Goal: Transaction & Acquisition: Purchase product/service

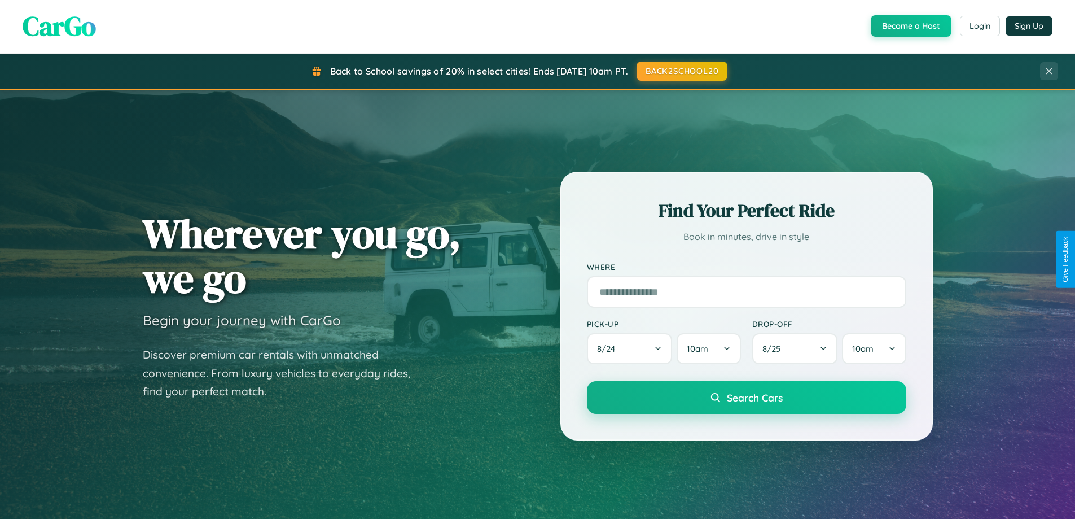
scroll to position [33, 0]
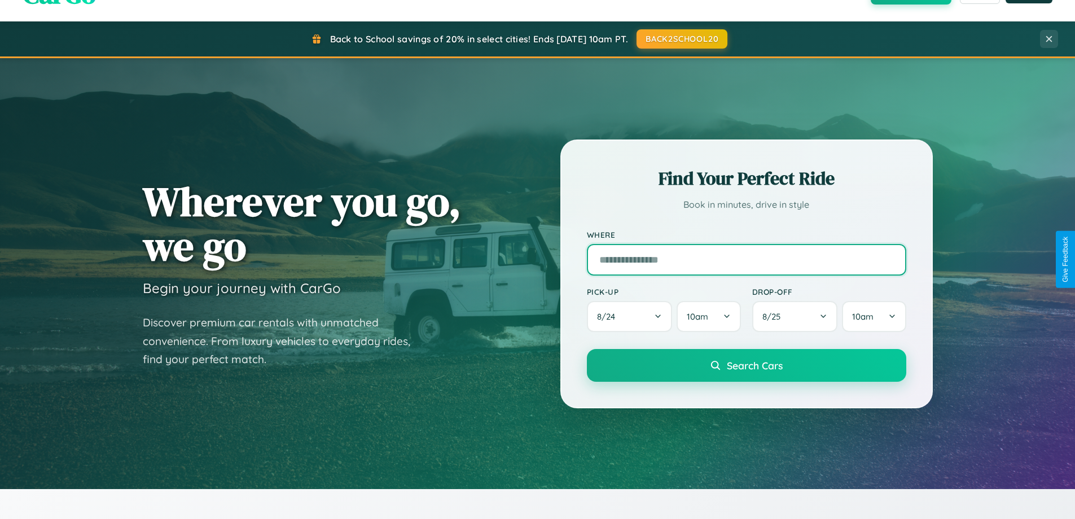
click at [746, 259] on input "text" at bounding box center [746, 260] width 319 height 32
type input "**********"
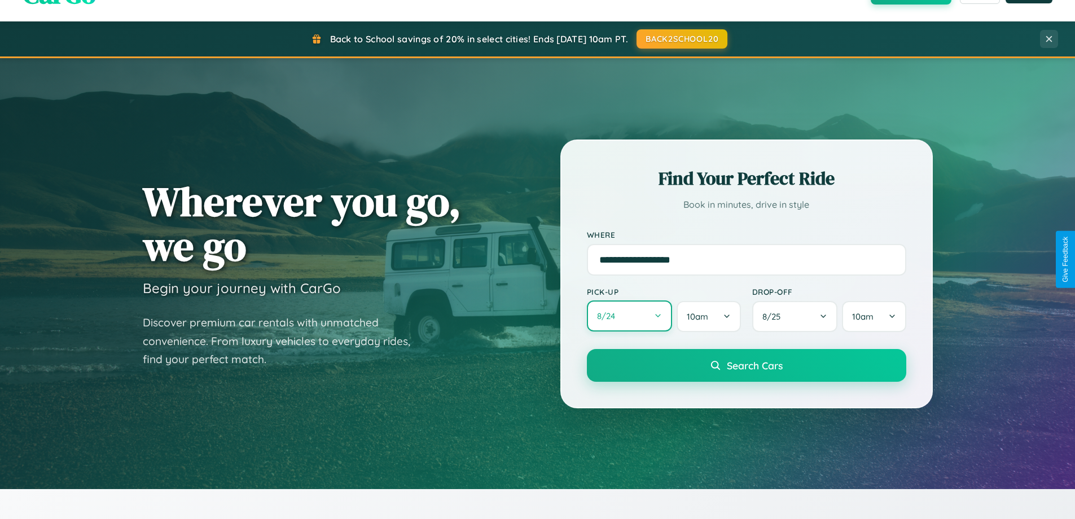
click at [629, 316] on button "8 / 24" at bounding box center [630, 315] width 86 height 31
select select "*"
select select "****"
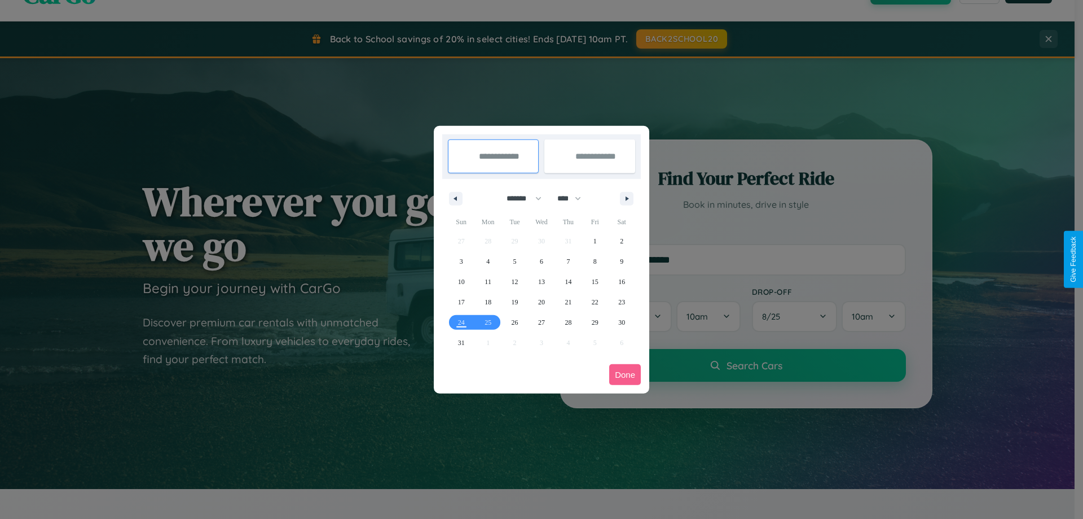
drag, startPoint x: 519, startPoint y: 198, endPoint x: 542, endPoint y: 226, distance: 36.1
click at [519, 198] on select "******* ******** ***** ***** *** **** **** ****** ********* ******* ******** **…" at bounding box center [522, 198] width 48 height 19
select select "*"
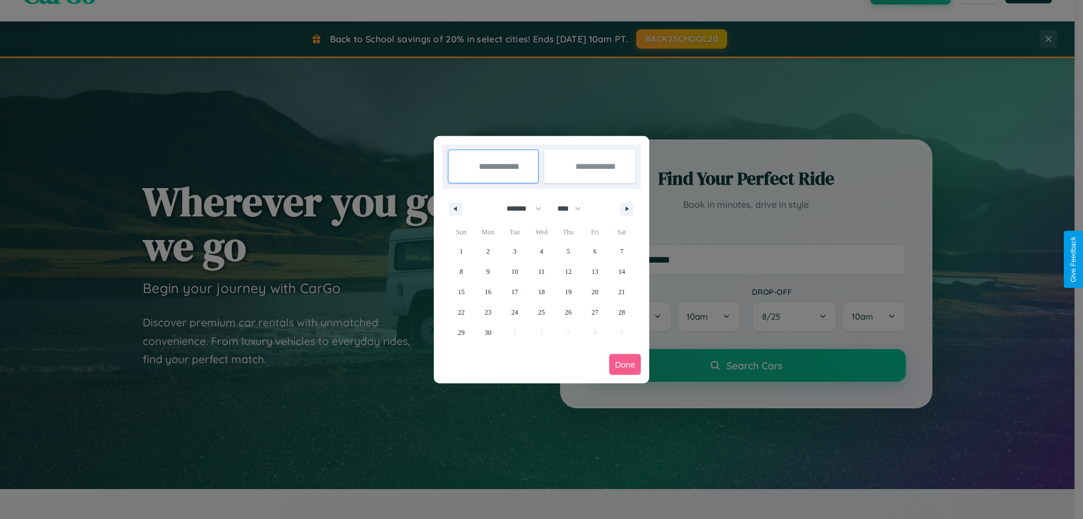
click at [574, 208] on select "**** **** **** **** **** **** **** **** **** **** **** **** **** **** **** ****…" at bounding box center [569, 208] width 34 height 19
select select "****"
click at [595, 251] on span "5" at bounding box center [595, 251] width 3 height 20
type input "**********"
click at [622, 271] on span "13" at bounding box center [621, 271] width 7 height 20
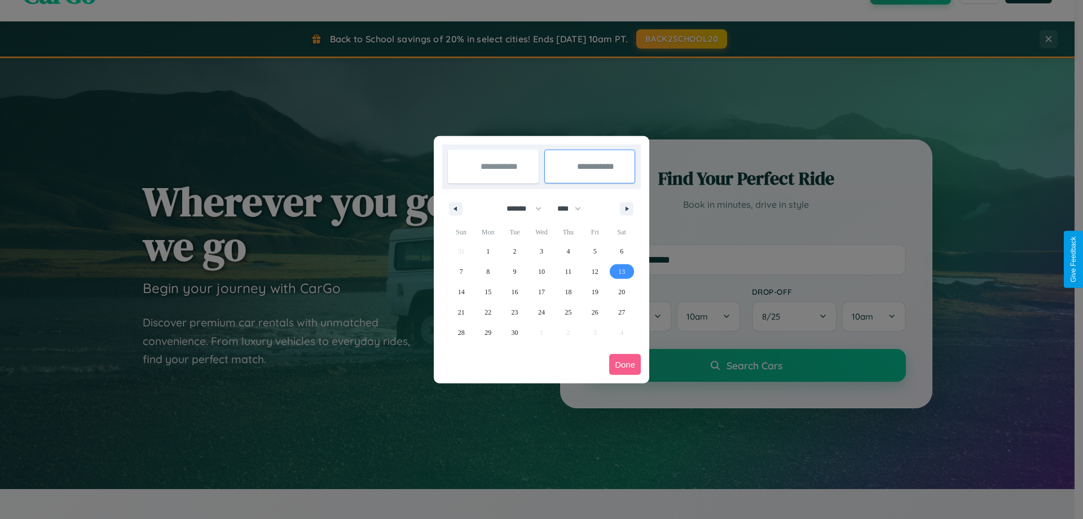
type input "**********"
click at [625, 364] on button "Done" at bounding box center [625, 364] width 32 height 21
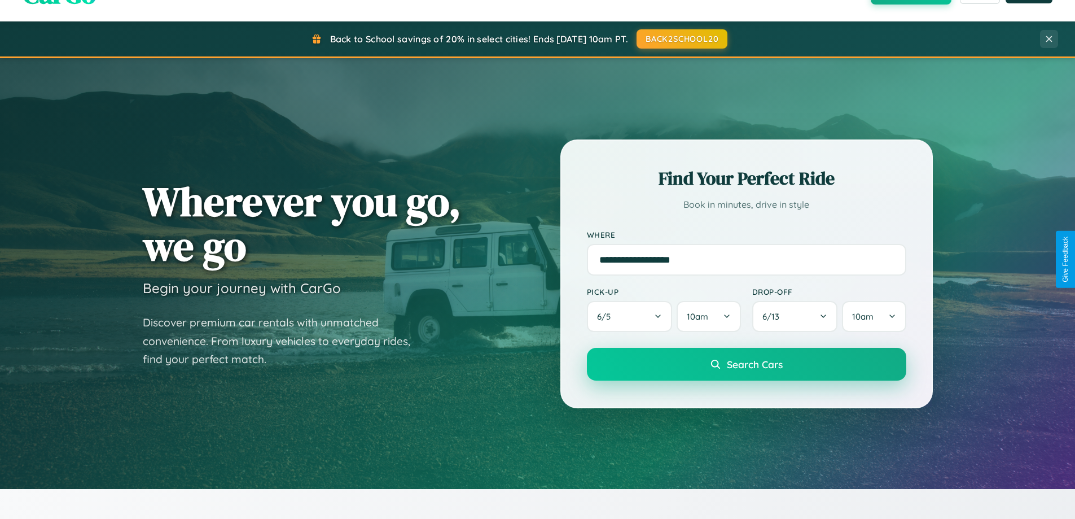
click at [746, 364] on span "Search Cars" at bounding box center [755, 364] width 56 height 12
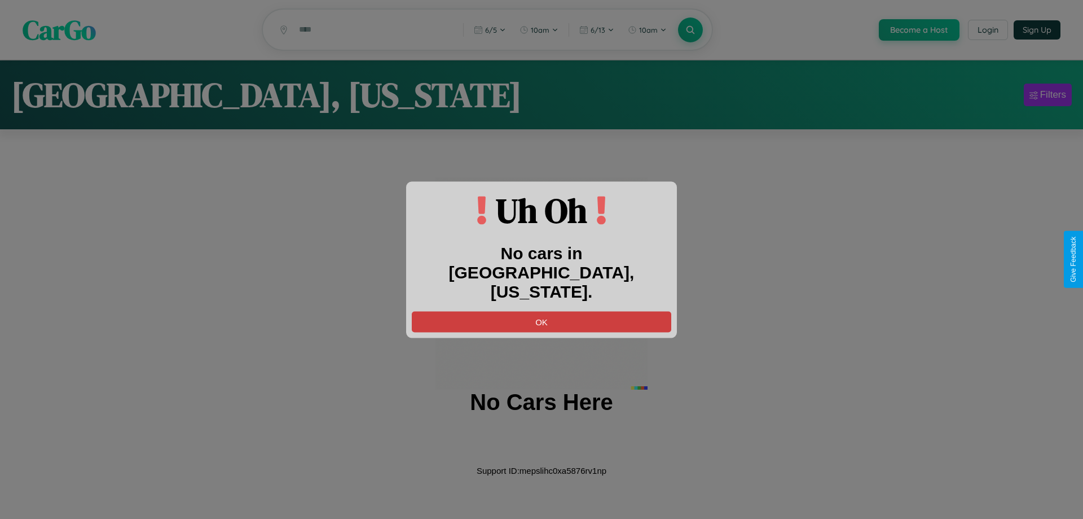
click at [542, 311] on button "OK" at bounding box center [542, 321] width 260 height 21
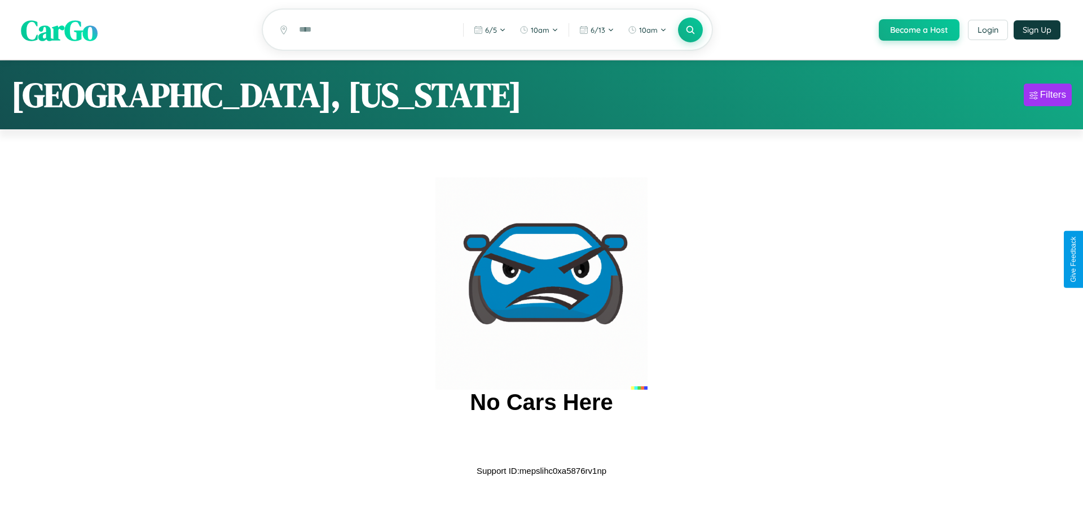
click at [59, 30] on span "CarGo" at bounding box center [59, 29] width 77 height 39
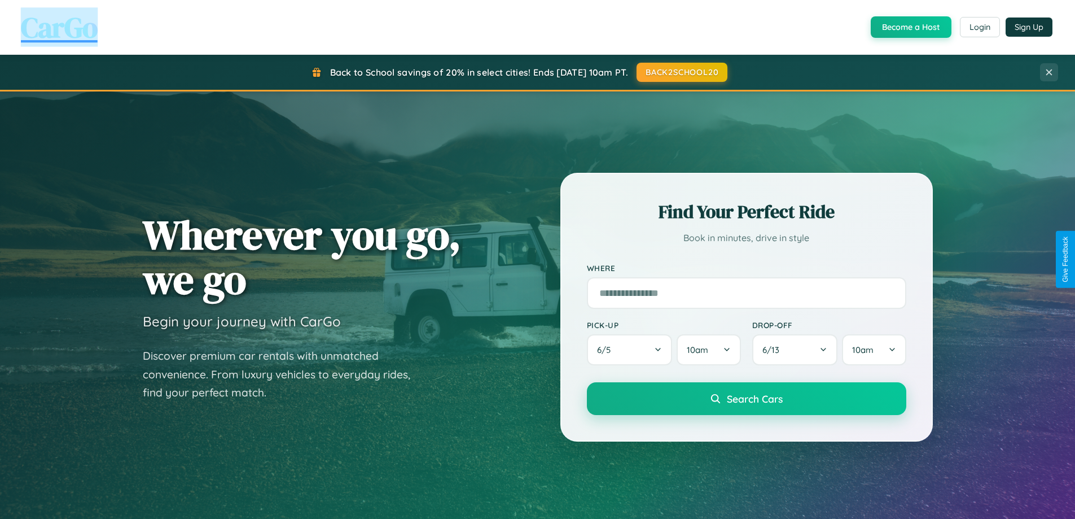
scroll to position [776, 0]
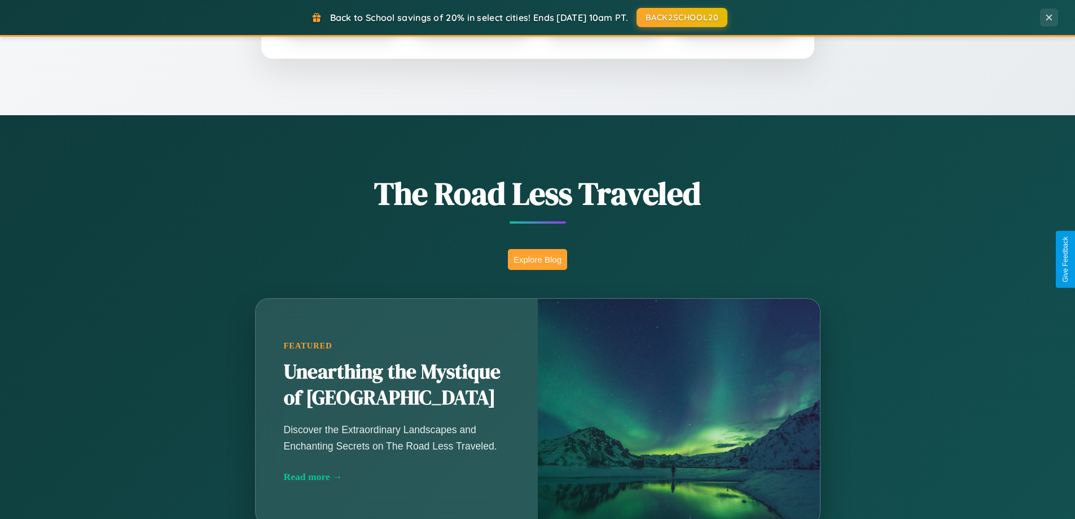
click at [537, 259] on button "Explore Blog" at bounding box center [537, 259] width 59 height 21
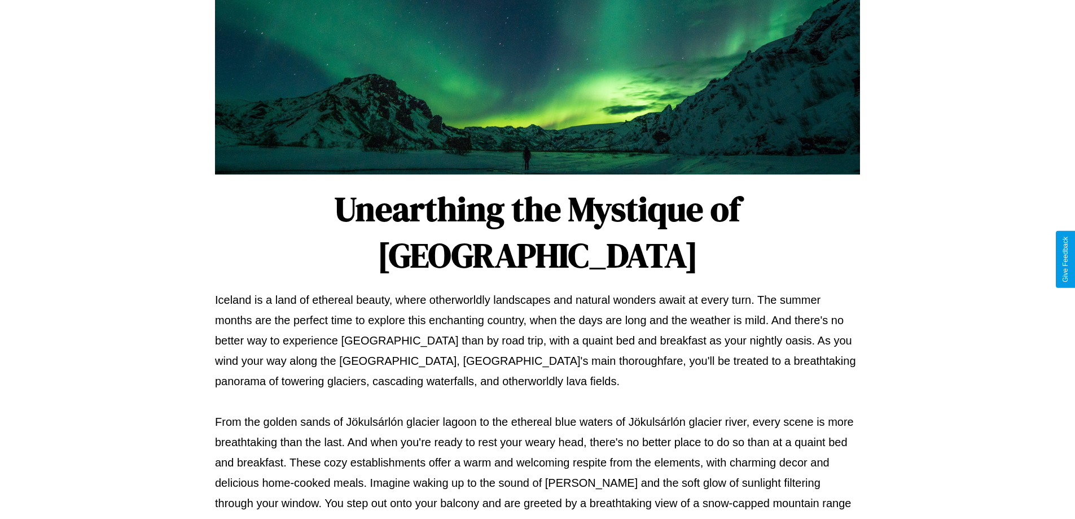
scroll to position [365, 0]
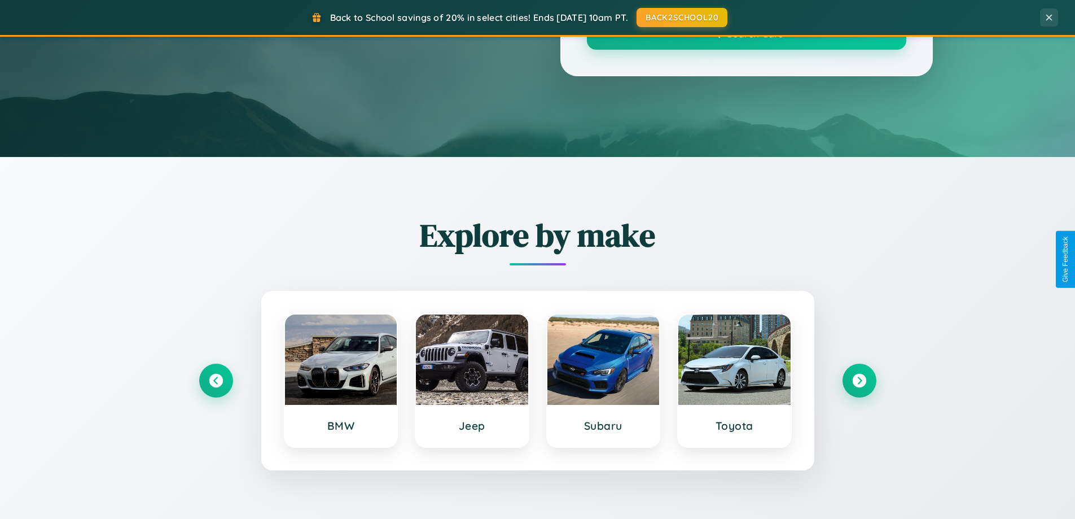
scroll to position [776, 0]
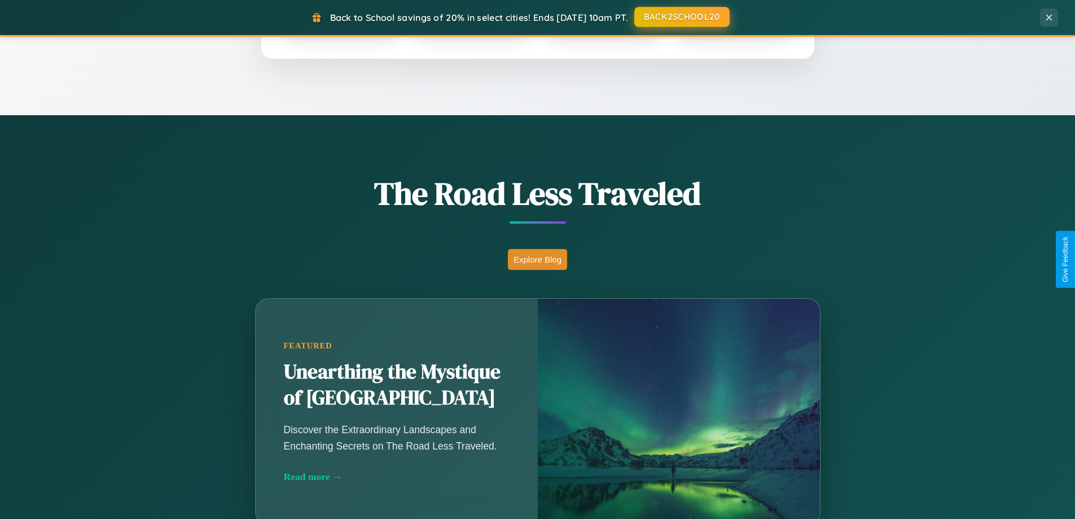
click at [681, 17] on button "BACK2SCHOOL20" at bounding box center [681, 17] width 95 height 20
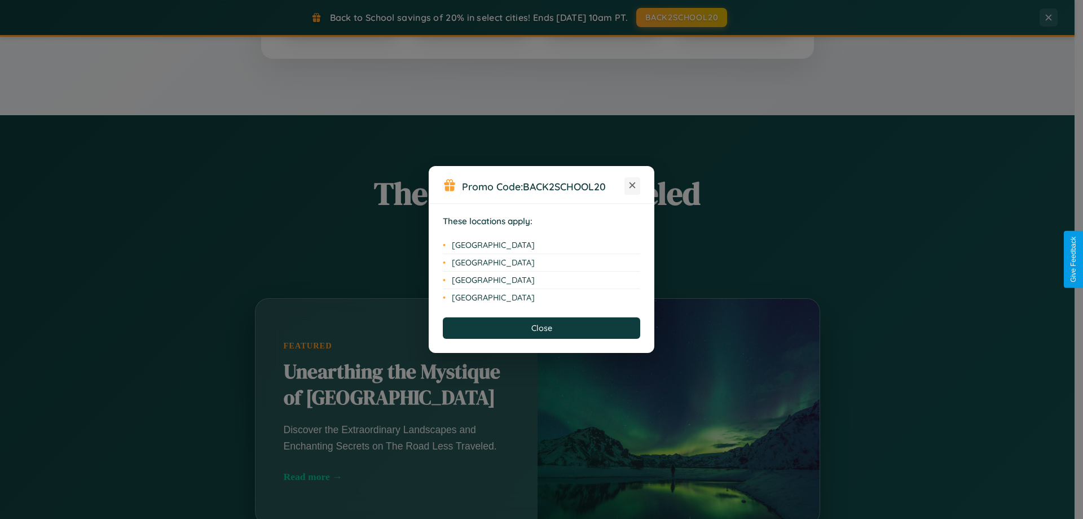
click at [633, 186] on icon at bounding box center [633, 185] width 6 height 6
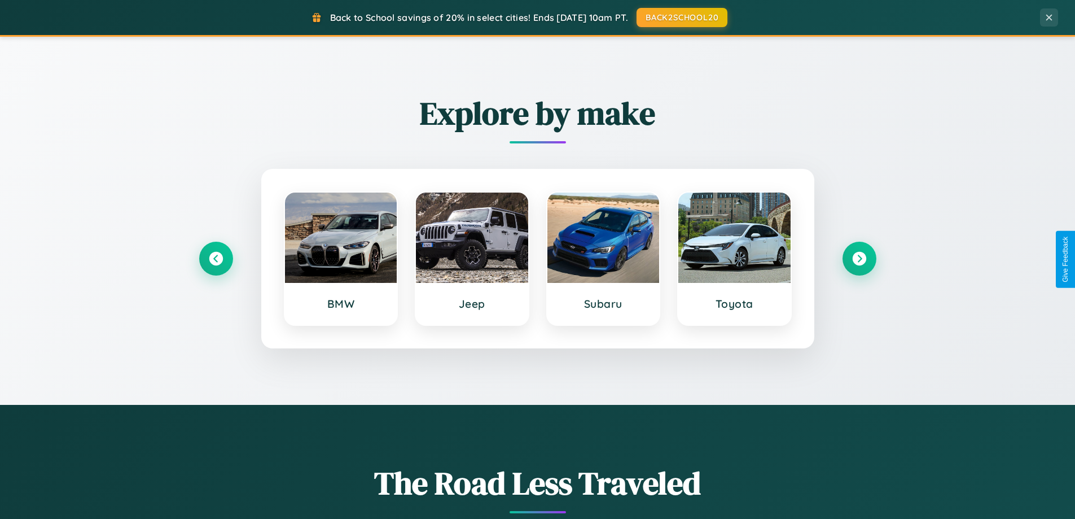
scroll to position [486, 0]
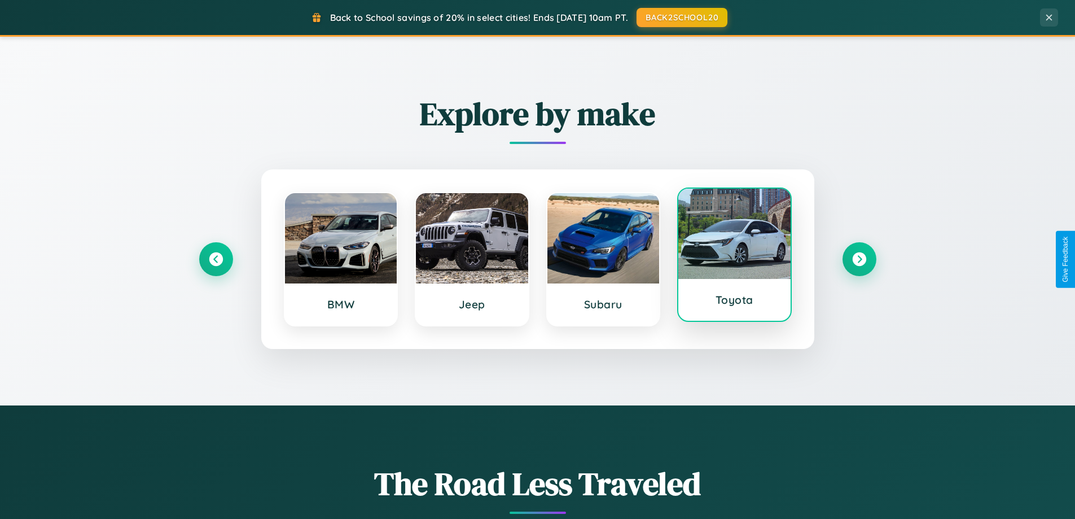
click at [734, 257] on div at bounding box center [734, 233] width 112 height 90
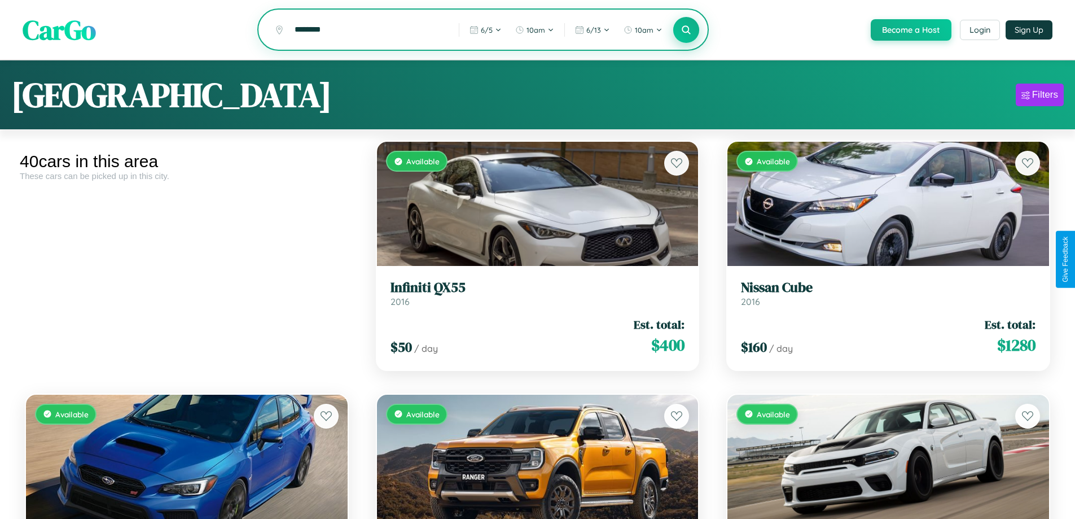
click at [686, 30] on icon at bounding box center [686, 29] width 11 height 11
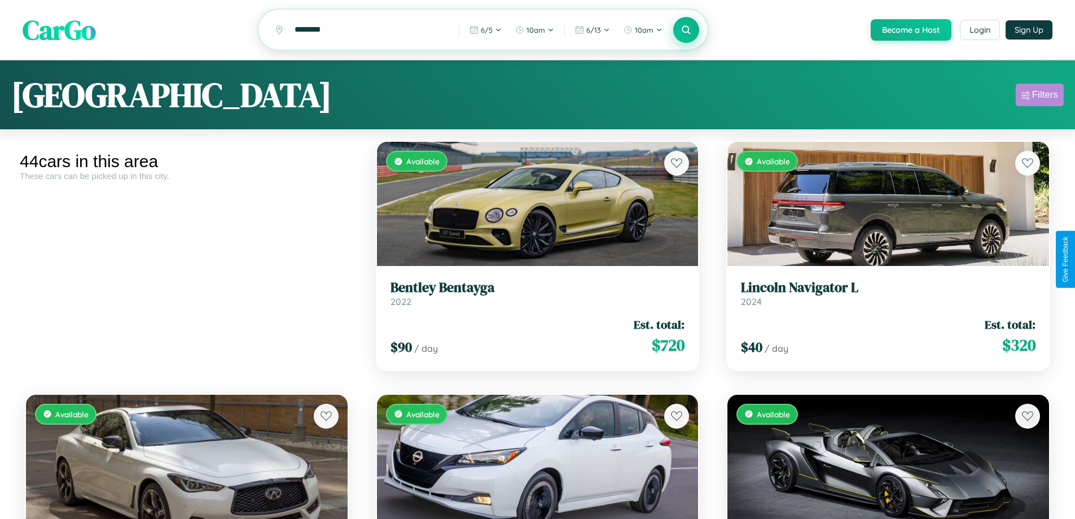
click at [1039, 96] on div "Filters" at bounding box center [1045, 94] width 26 height 11
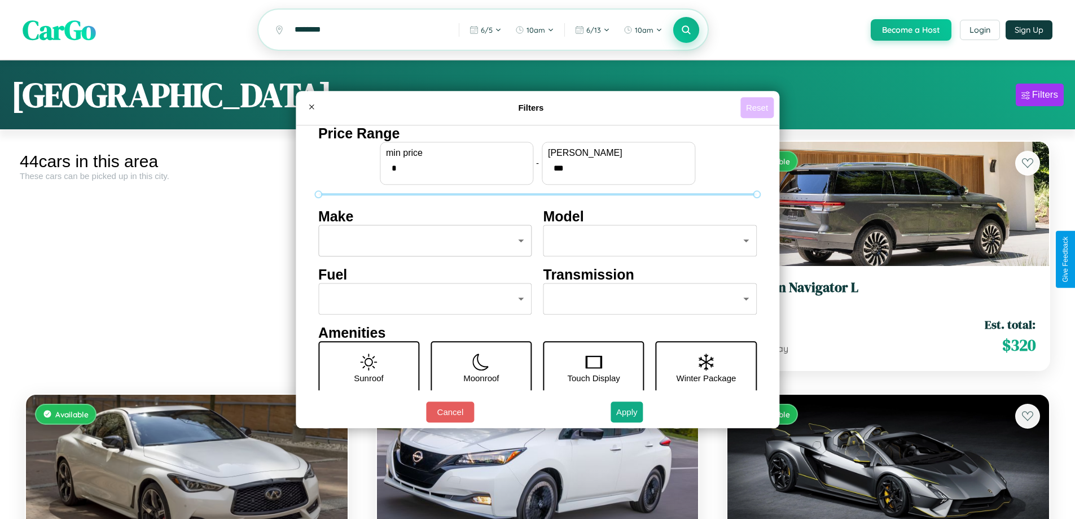
click at [758, 107] on button "Reset" at bounding box center [756, 107] width 33 height 21
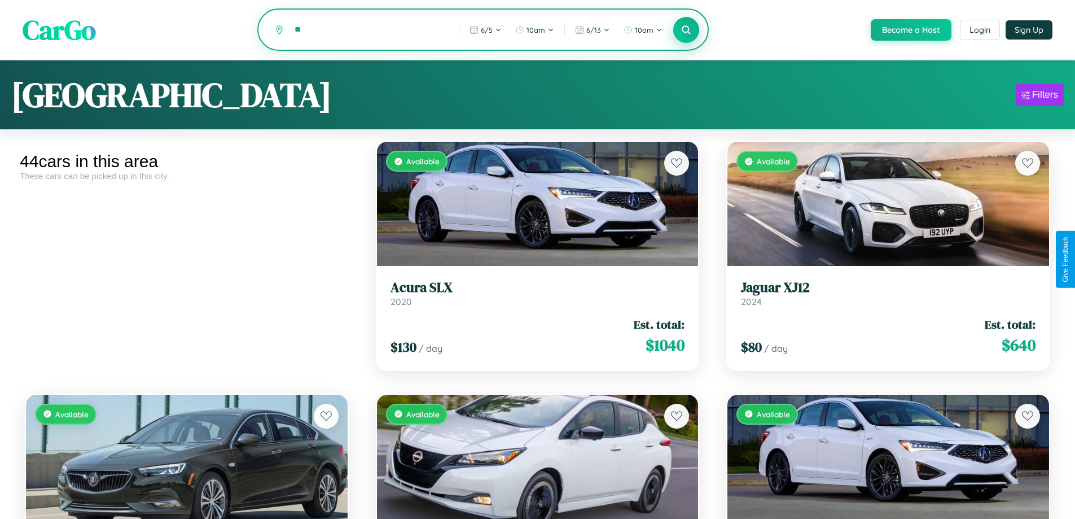
type input "*"
type input "**********"
click at [686, 30] on icon at bounding box center [686, 29] width 11 height 11
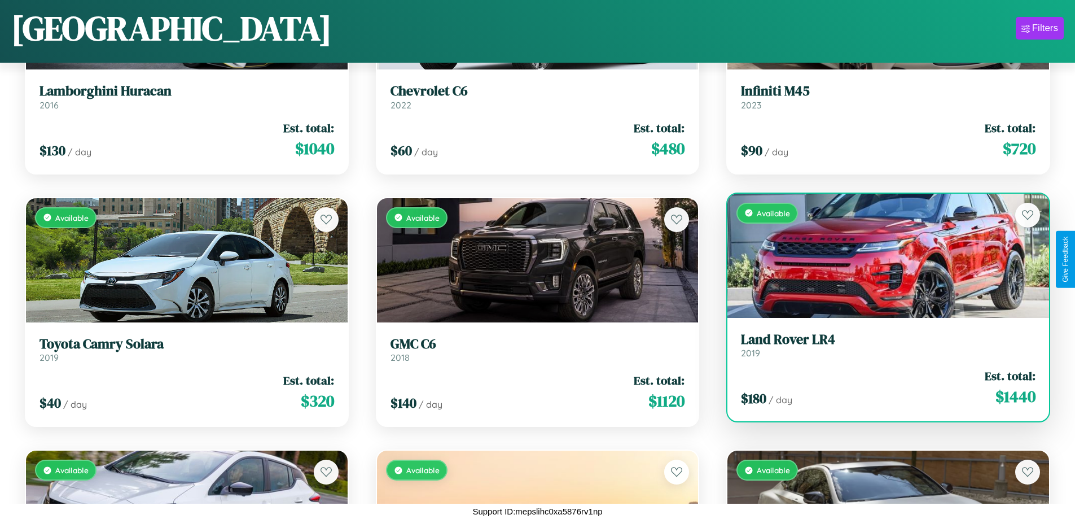
scroll to position [411, 0]
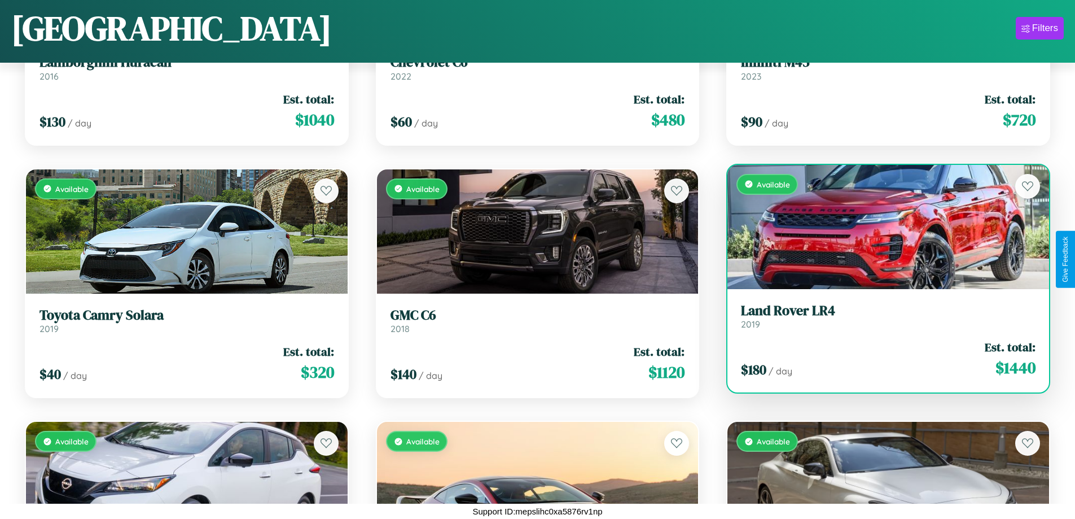
click at [881, 320] on link "Land Rover LR4 2019" at bounding box center [888, 316] width 295 height 28
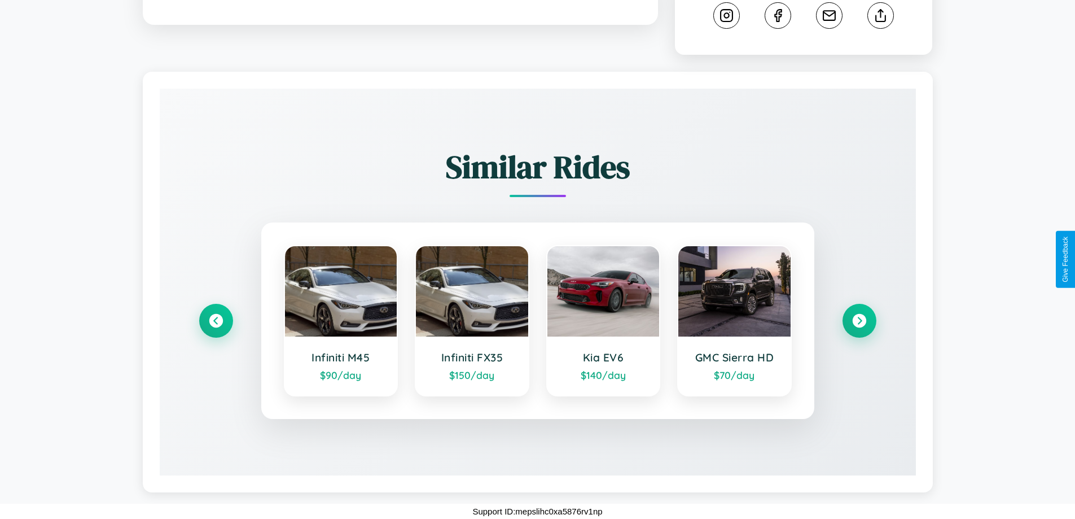
scroll to position [626, 0]
click at [859, 321] on icon at bounding box center [859, 320] width 15 height 15
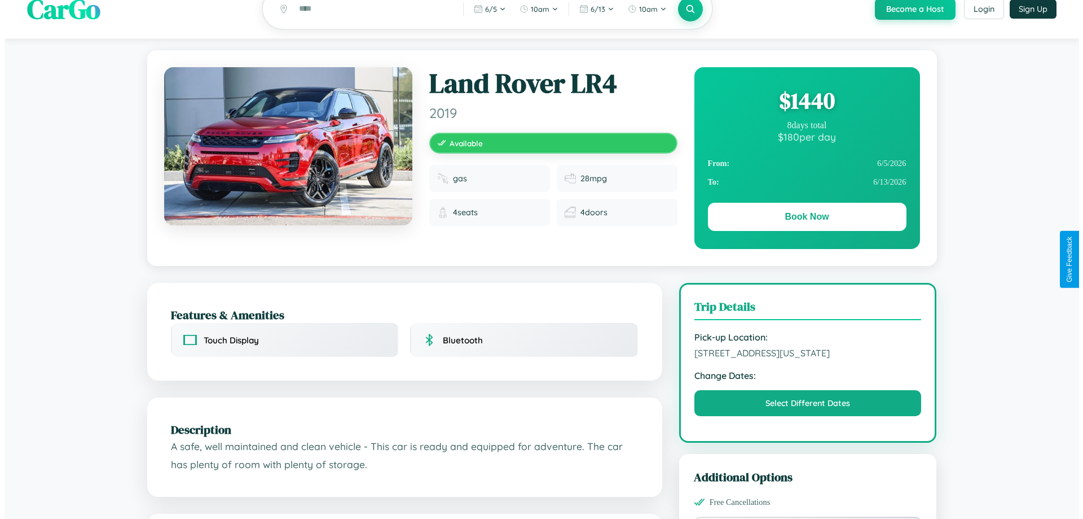
scroll to position [0, 0]
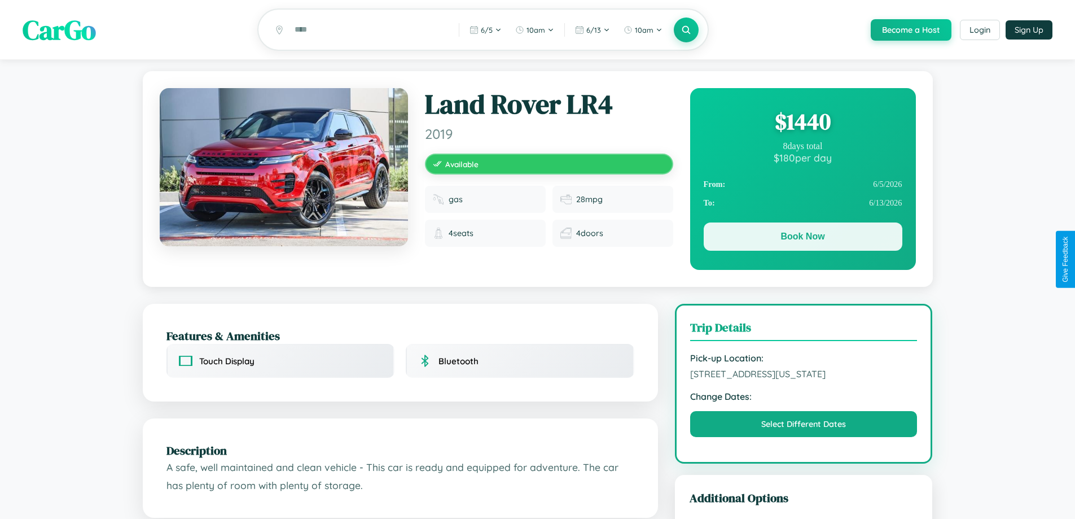
click at [802, 238] on button "Book Now" at bounding box center [803, 236] width 199 height 28
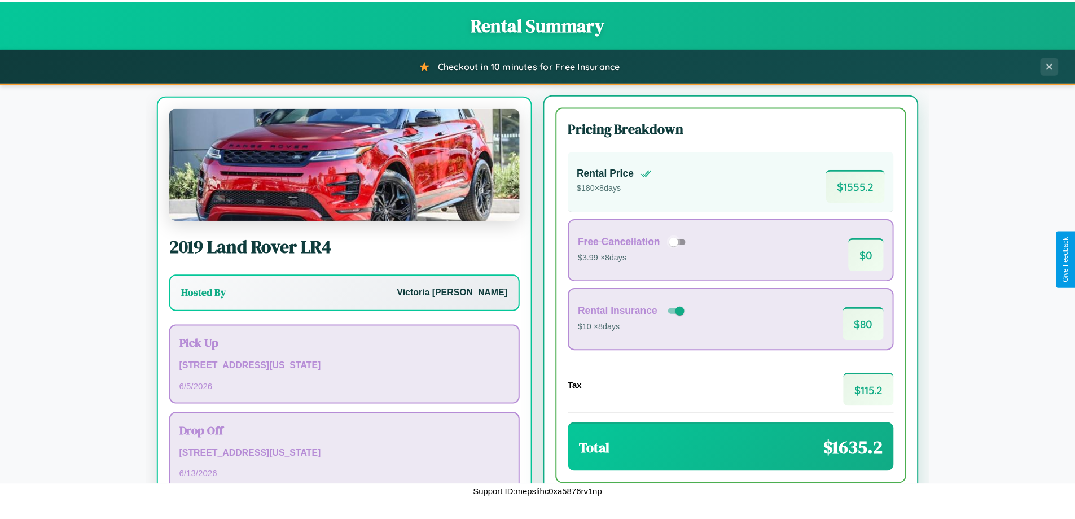
scroll to position [52, 0]
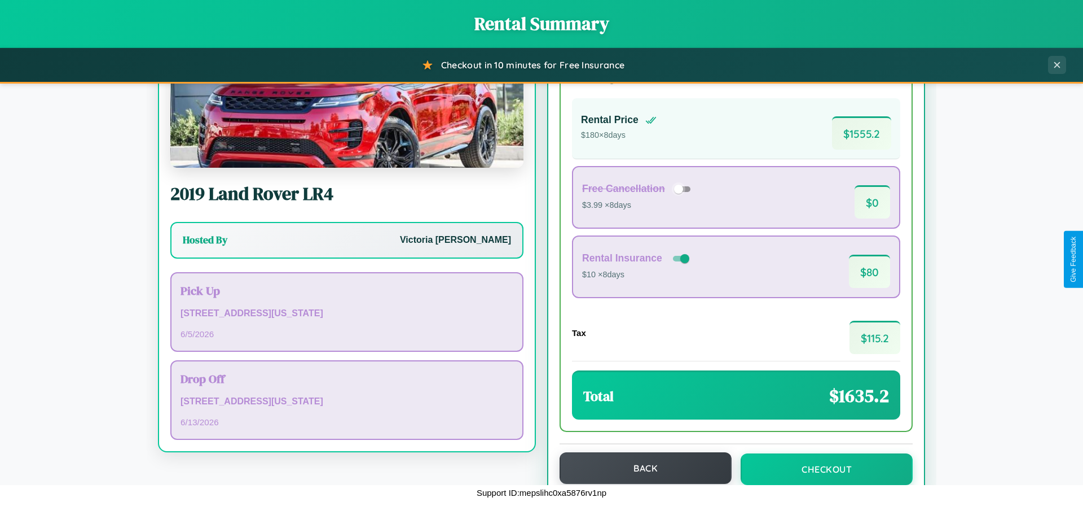
click at [640, 468] on button "Back" at bounding box center [646, 468] width 172 height 32
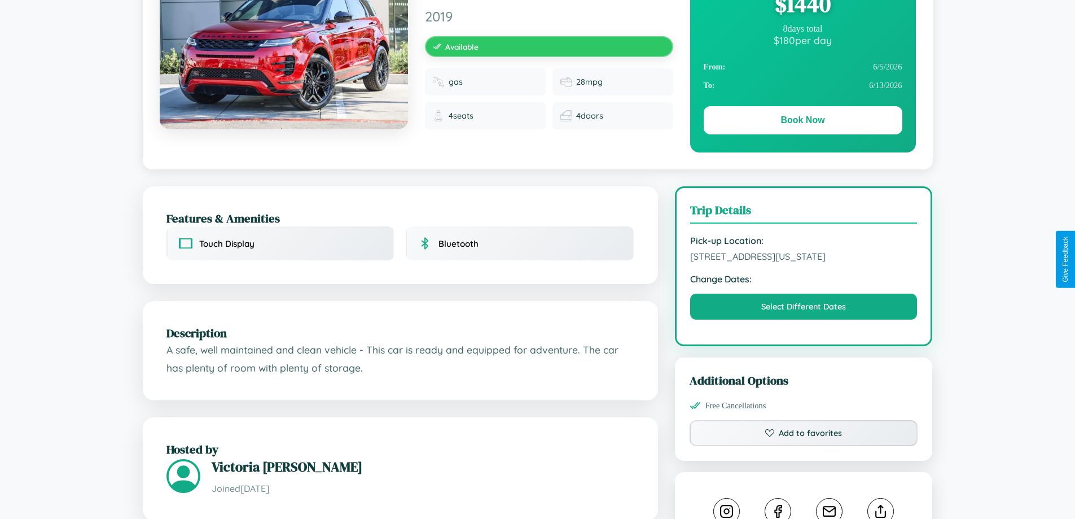
scroll to position [639, 0]
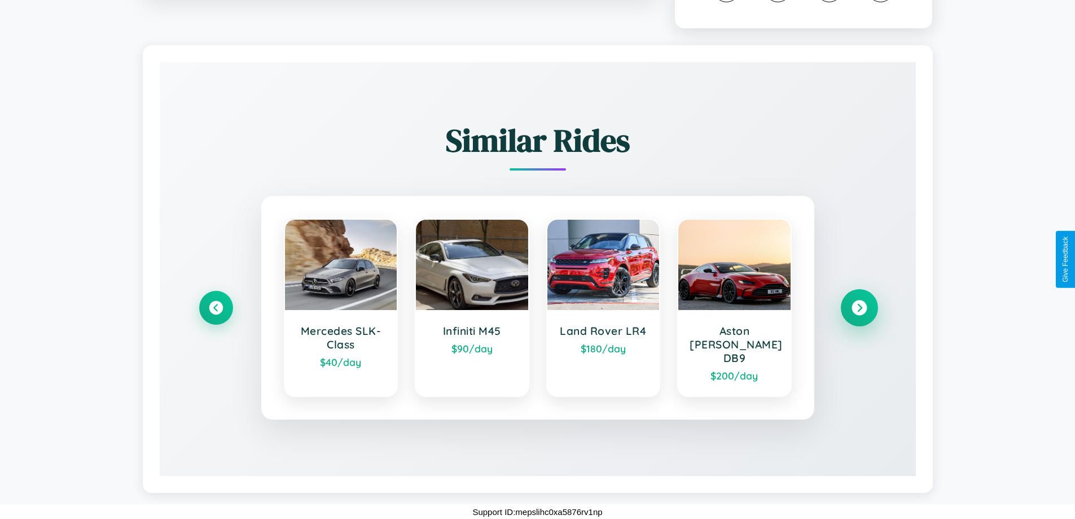
click at [859, 314] on icon at bounding box center [859, 307] width 15 height 15
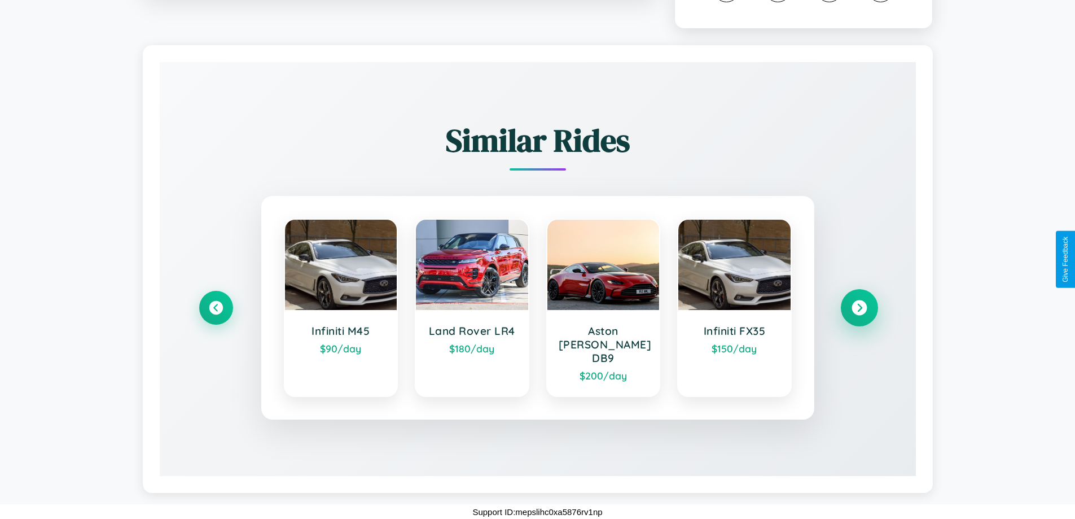
click at [859, 314] on icon at bounding box center [859, 307] width 15 height 15
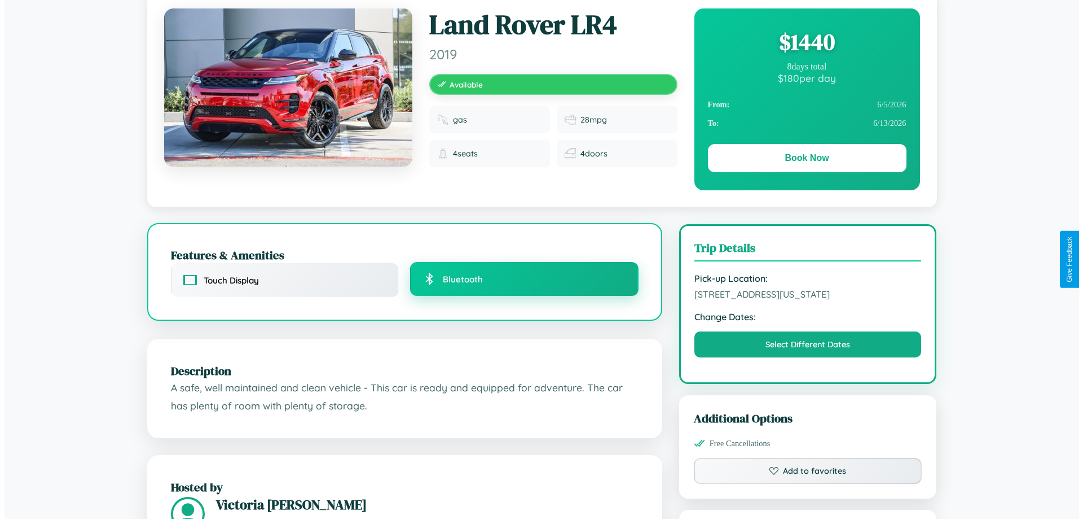
scroll to position [0, 0]
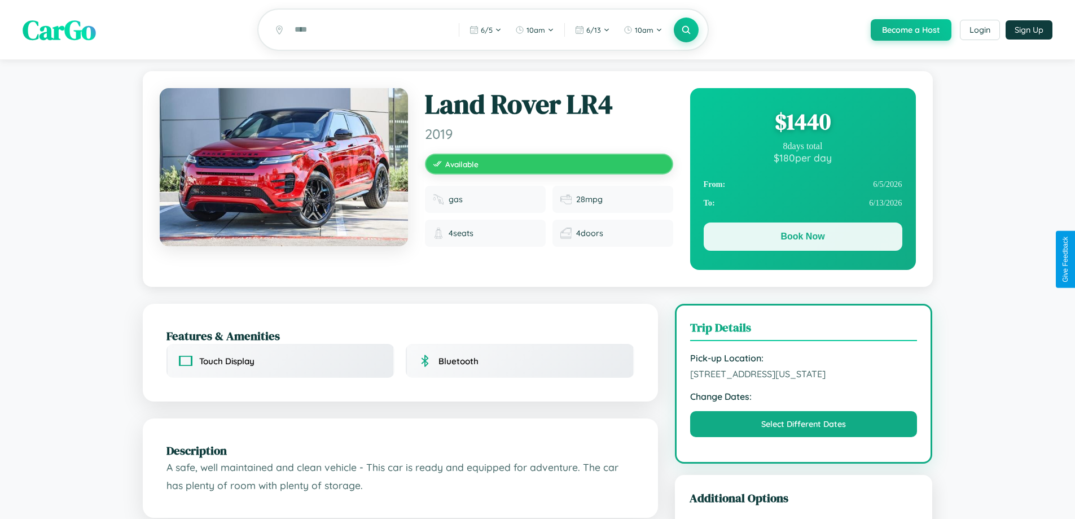
click at [802, 239] on button "Book Now" at bounding box center [803, 236] width 199 height 28
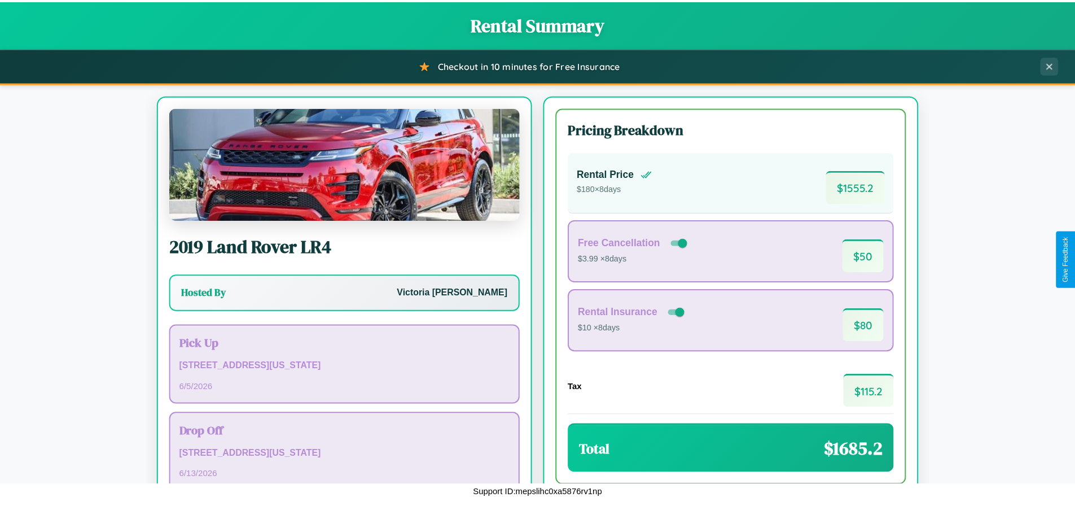
scroll to position [77, 0]
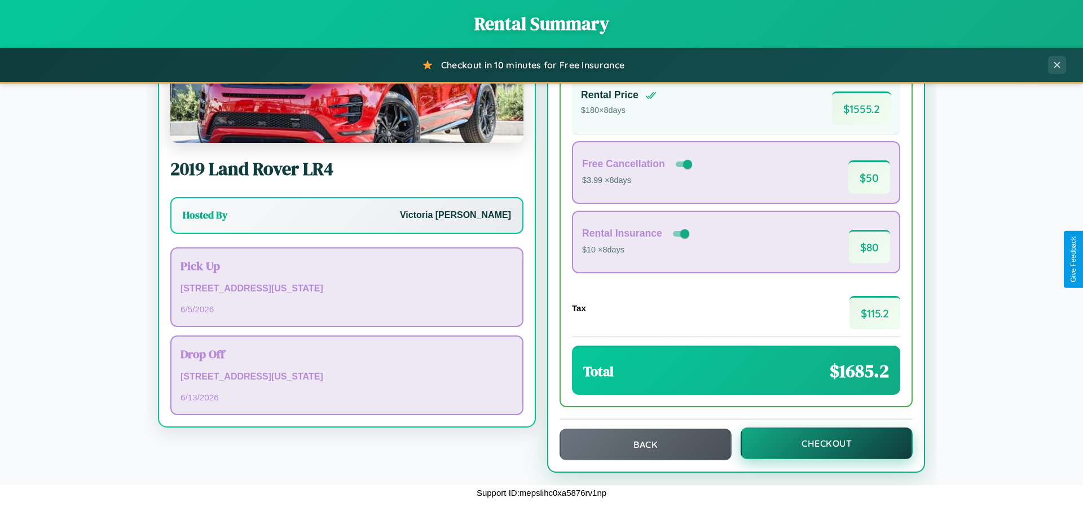
click at [819, 443] on button "Checkout" at bounding box center [827, 443] width 172 height 32
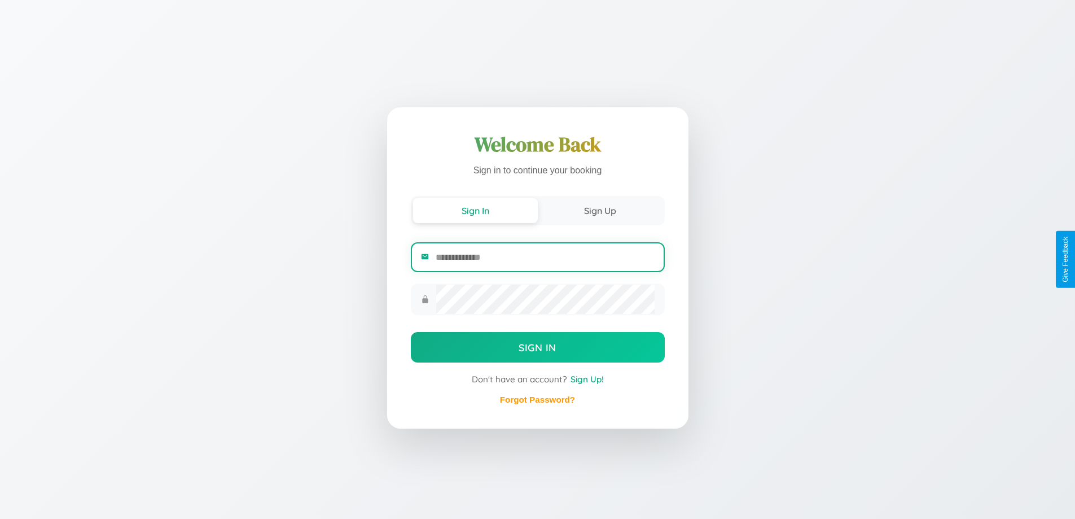
click at [545, 257] on input "email" at bounding box center [545, 257] width 218 height 28
type input "**********"
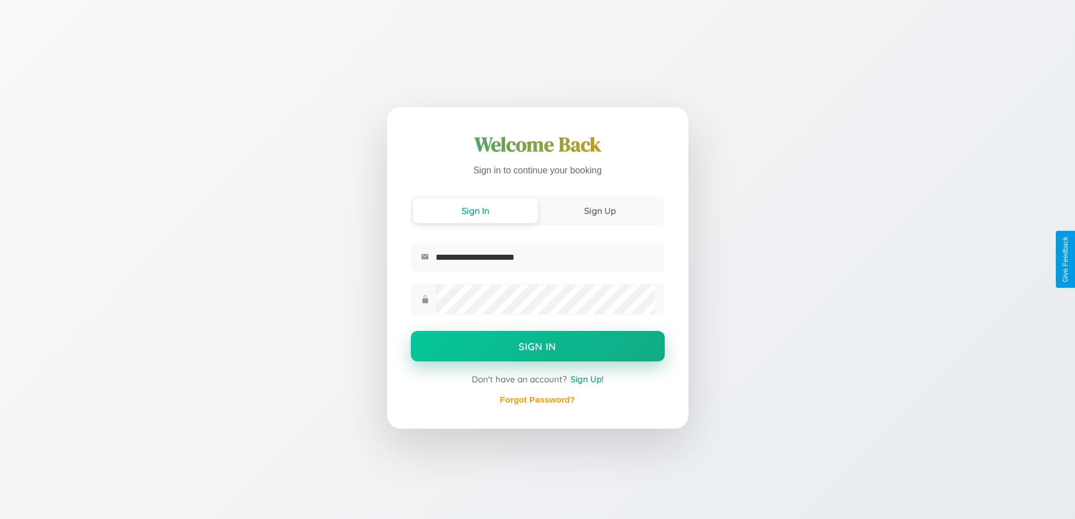
click at [537, 348] on button "Sign In" at bounding box center [538, 346] width 254 height 30
